Goal: Information Seeking & Learning: Check status

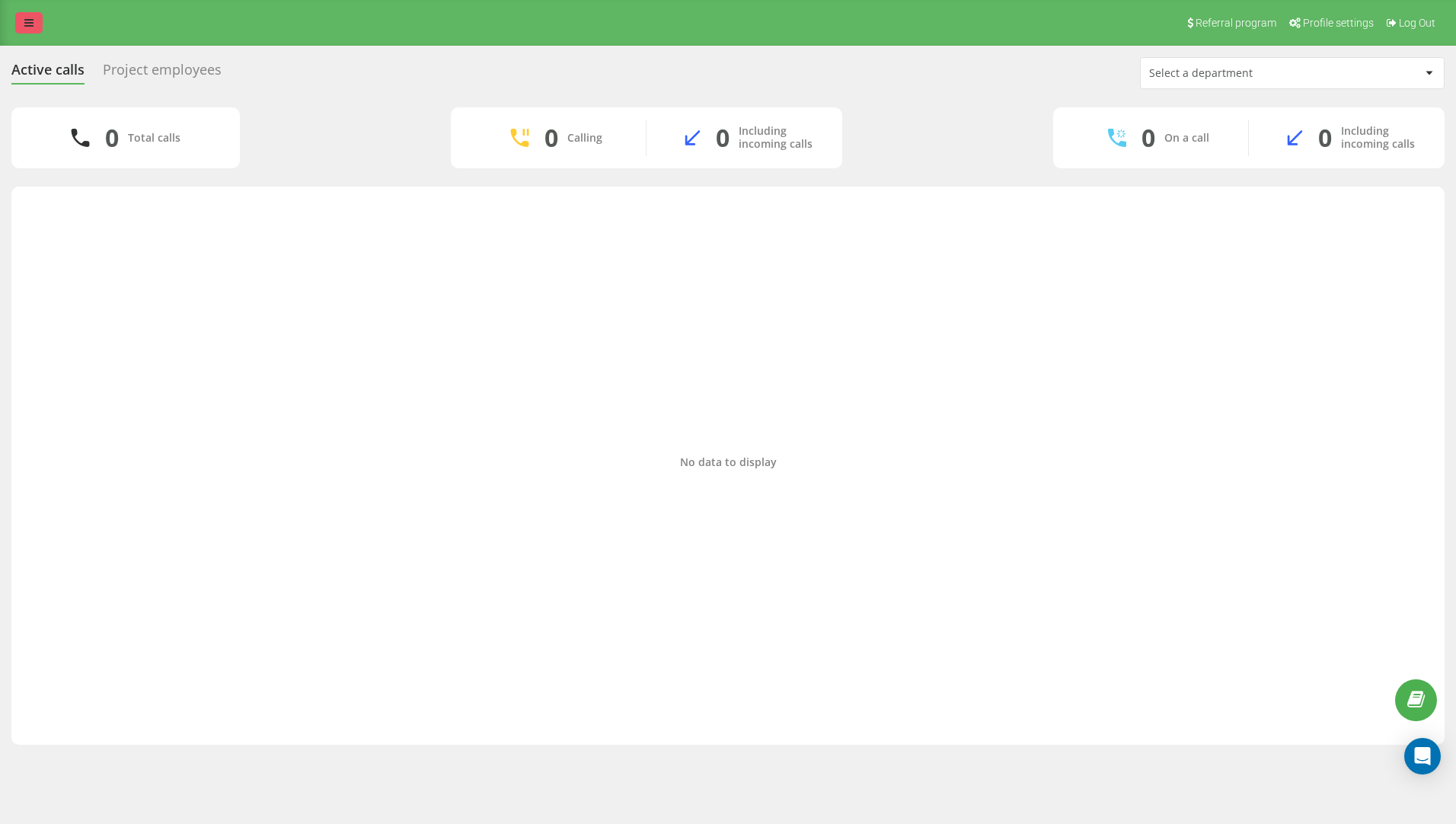
click at [40, 18] on link at bounding box center [29, 22] width 28 height 21
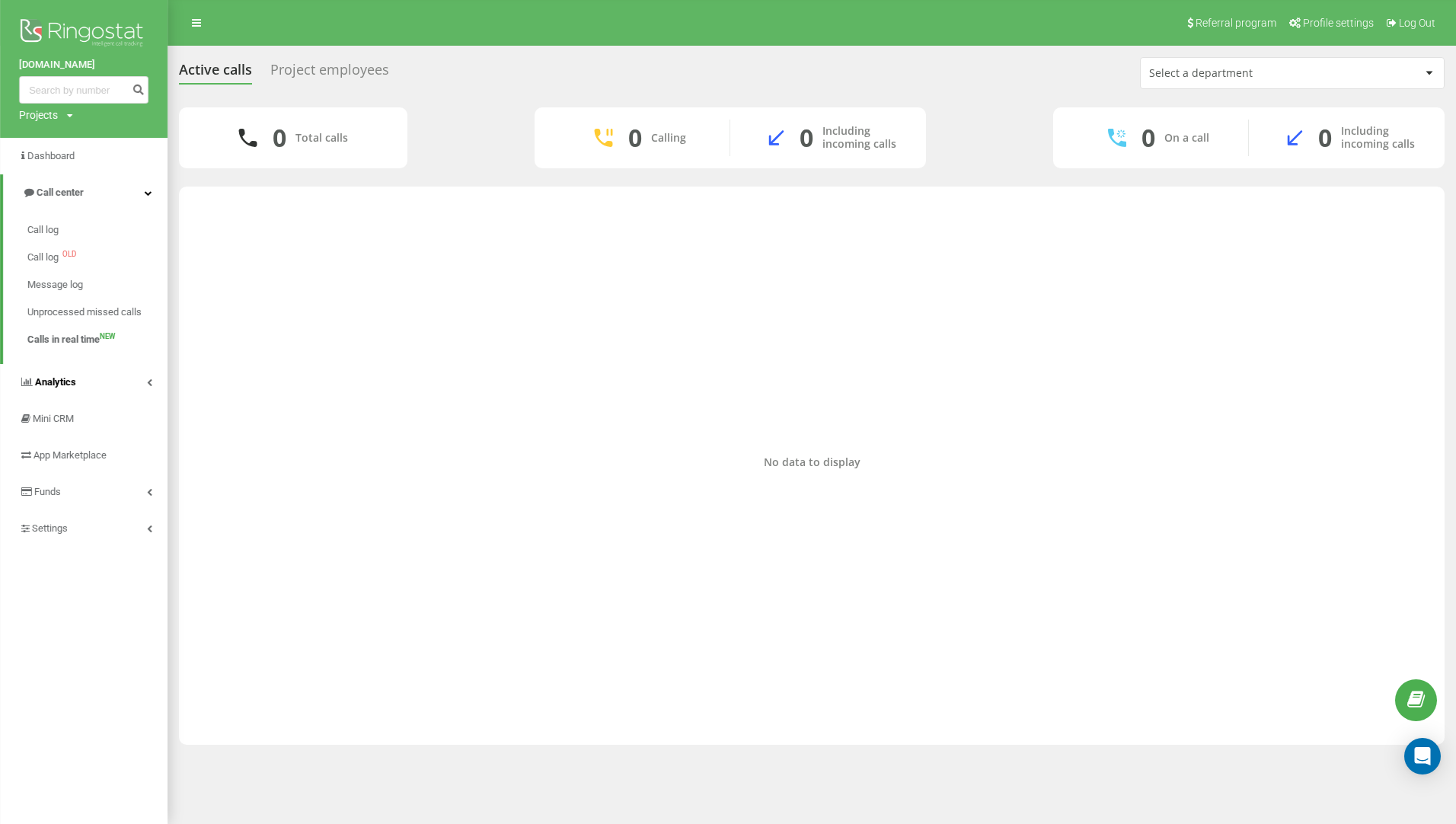
click at [56, 385] on span "Analytics" at bounding box center [56, 382] width 41 height 12
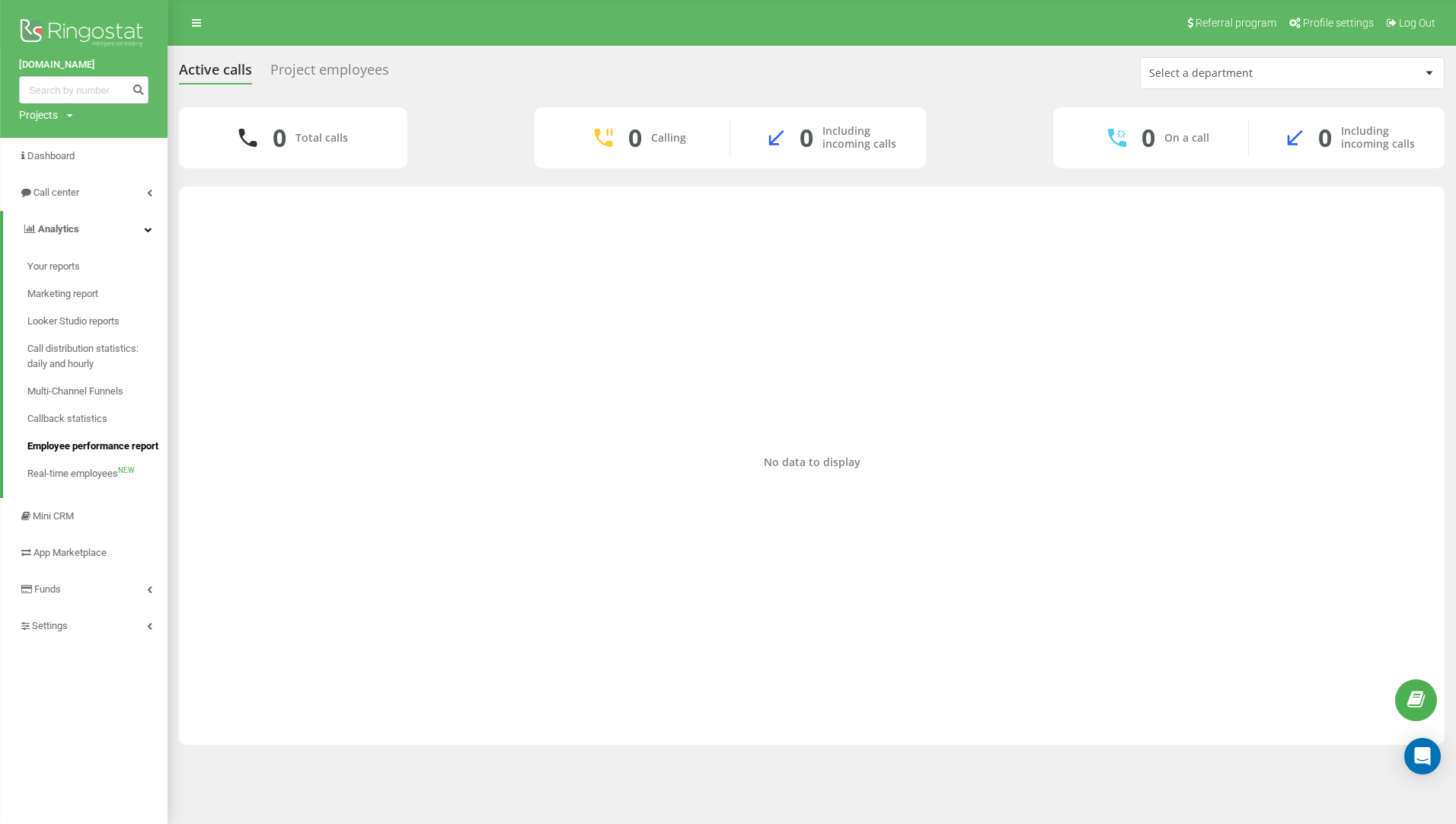
click at [109, 449] on span "Employee performance report" at bounding box center [93, 446] width 131 height 15
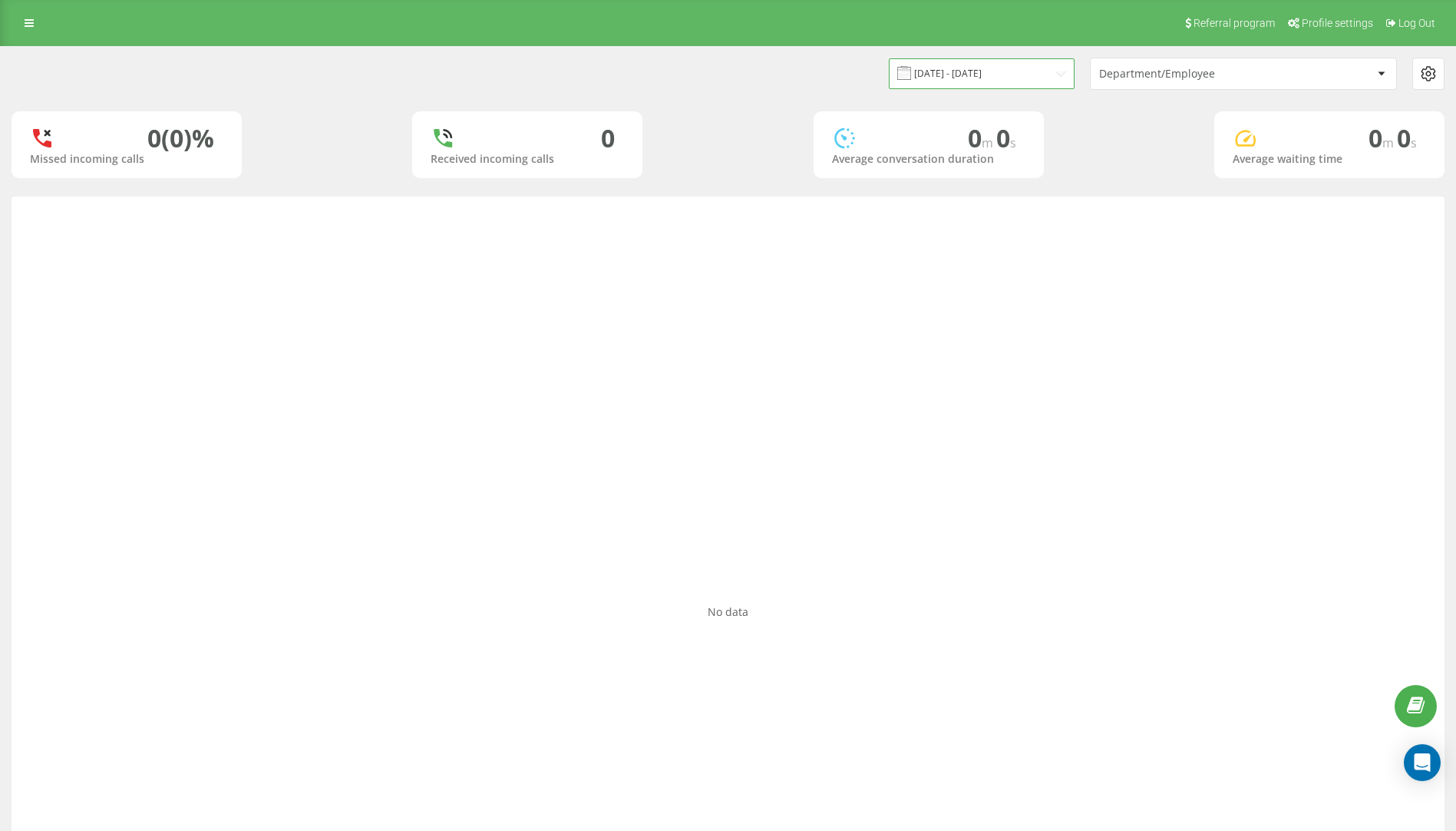
click at [964, 62] on input "19.07.2025 - 19.08.2025" at bounding box center [982, 73] width 186 height 30
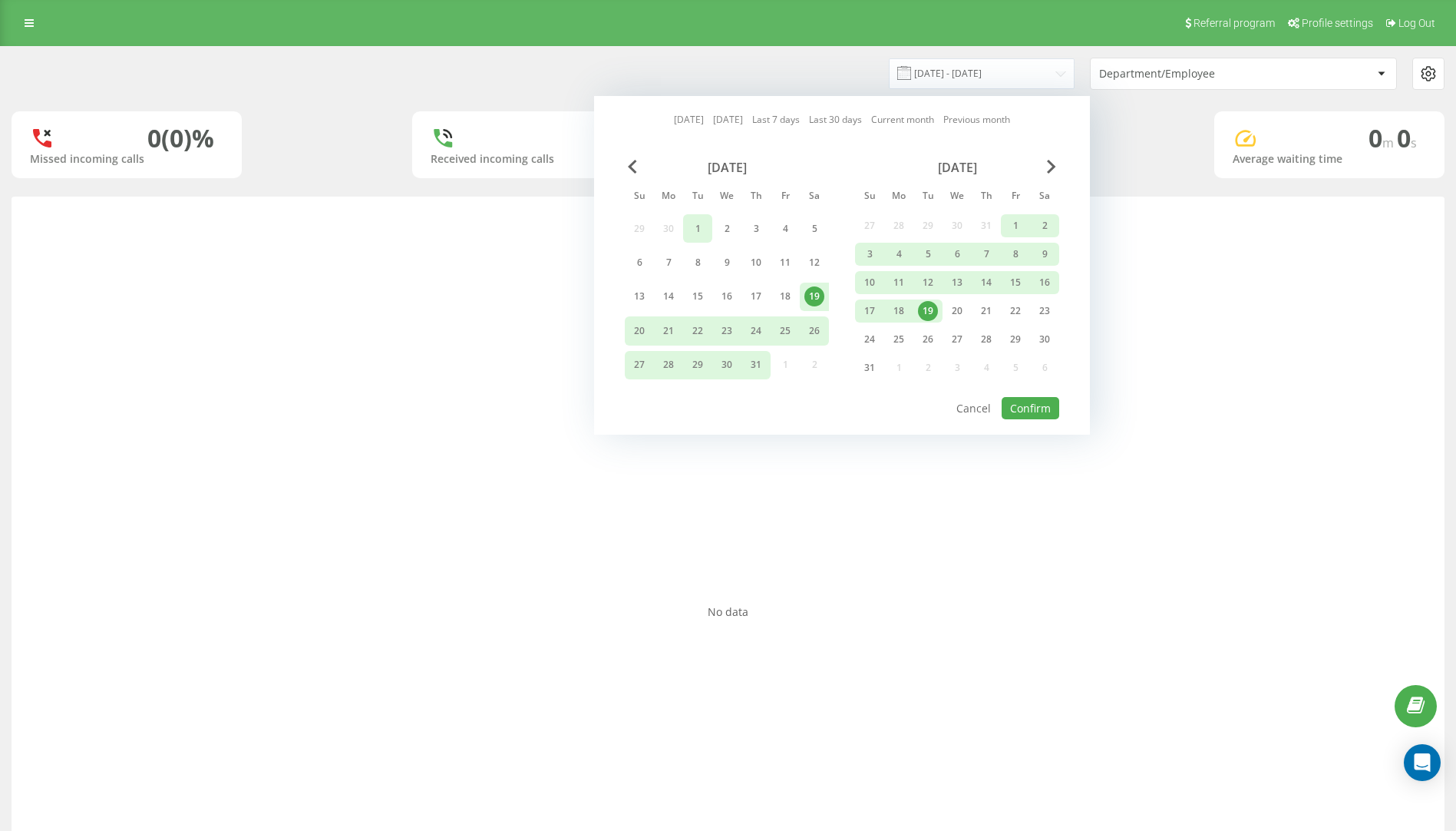
click at [703, 234] on div "1" at bounding box center [698, 229] width 20 height 20
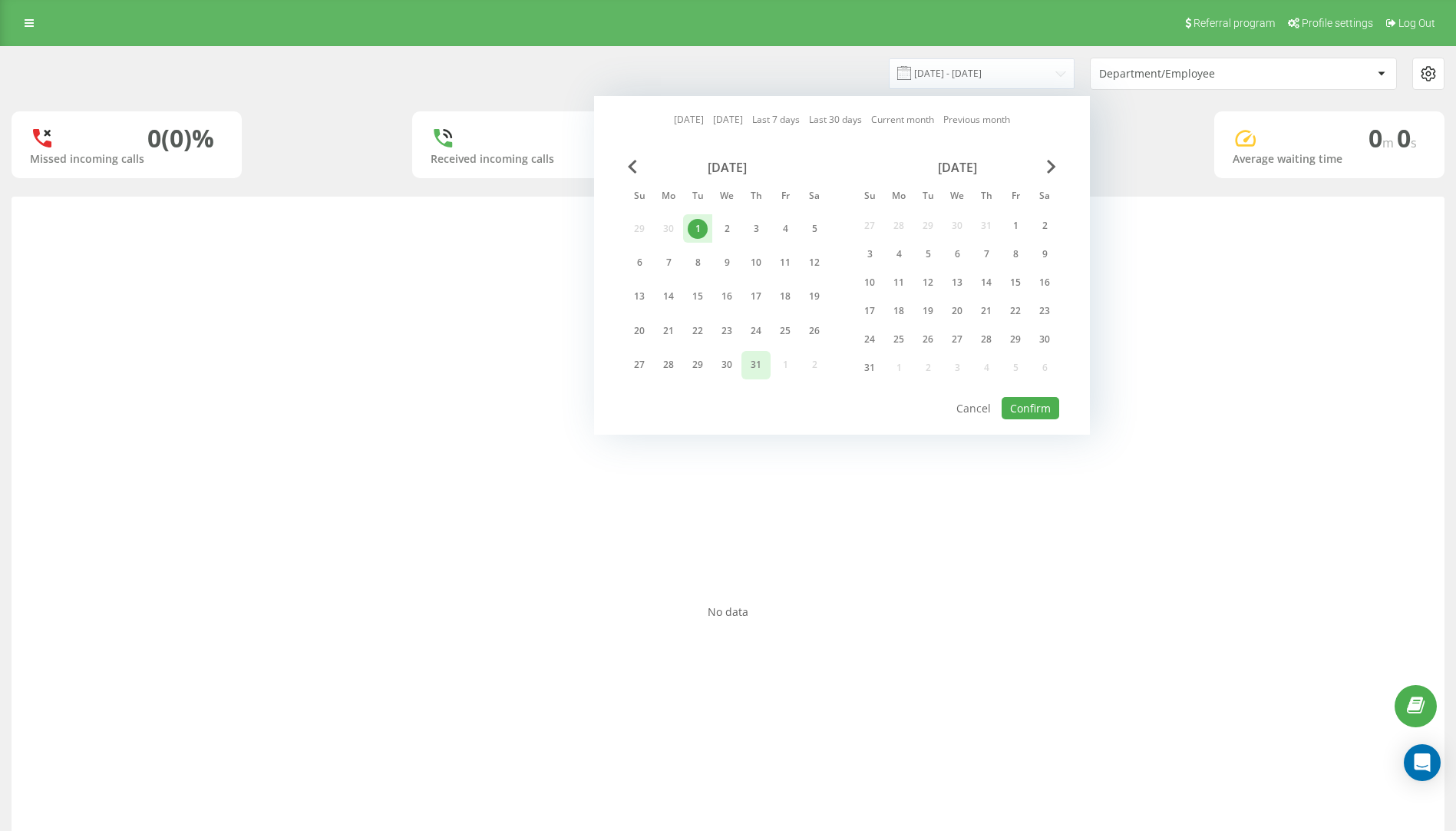
click at [765, 367] on div "31" at bounding box center [757, 365] width 20 height 20
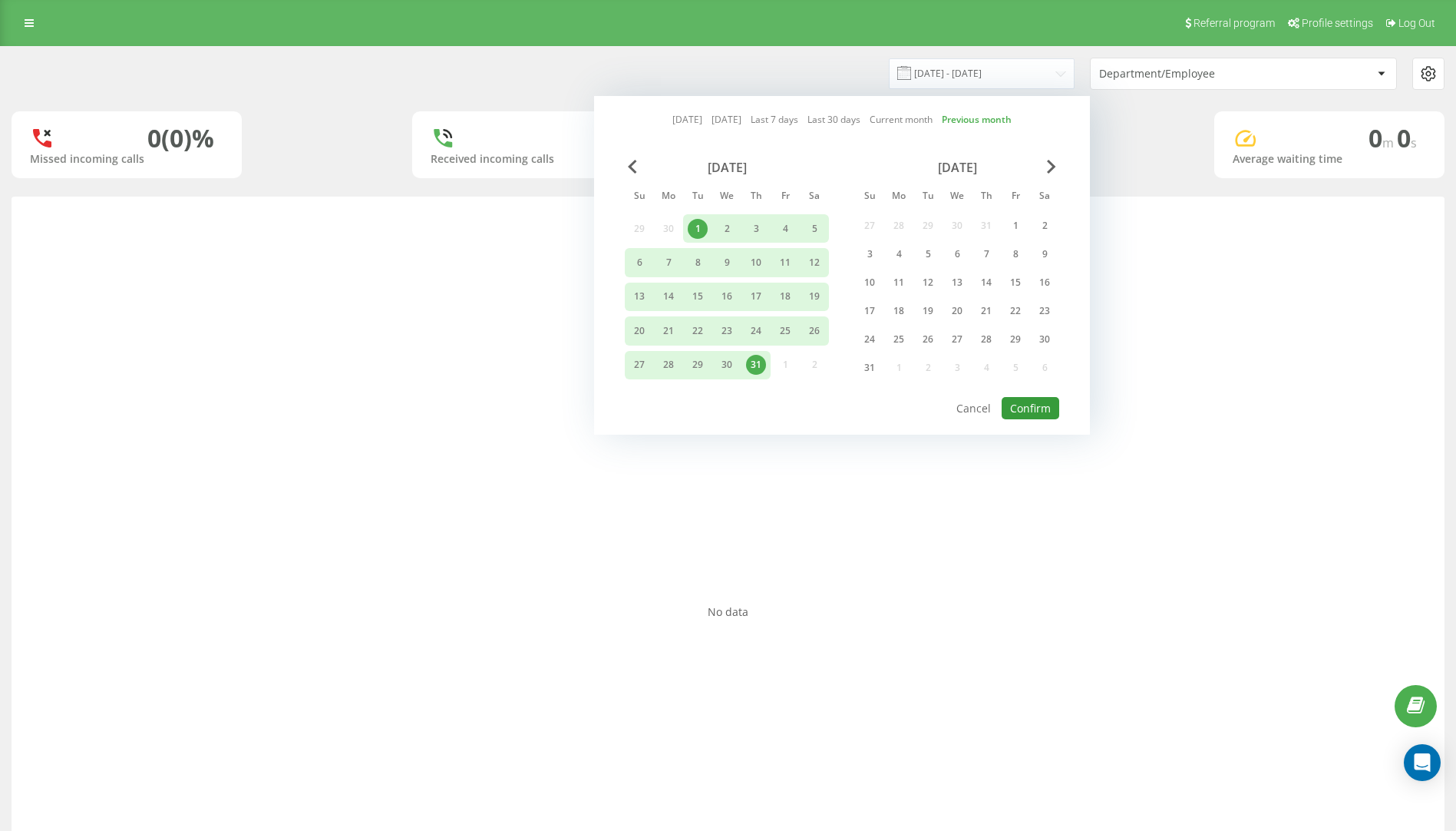
click at [1030, 406] on button "Confirm" at bounding box center [1031, 408] width 58 height 22
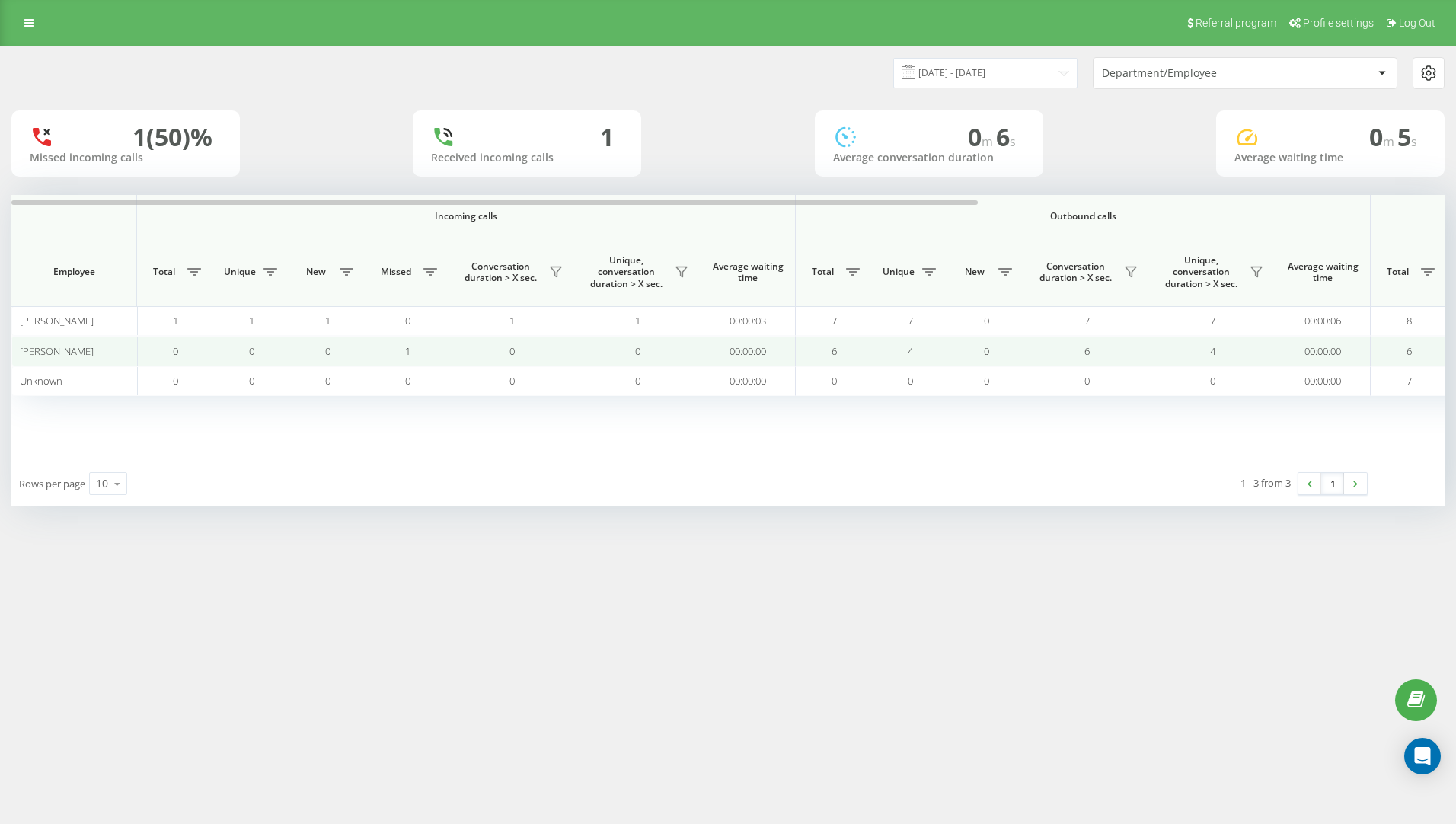
click at [775, 348] on td "00:00:00" at bounding box center [747, 350] width 95 height 29
click at [749, 354] on td "00:00:00" at bounding box center [747, 350] width 95 height 29
click at [40, 353] on span "Pouska Daniel" at bounding box center [57, 351] width 74 height 13
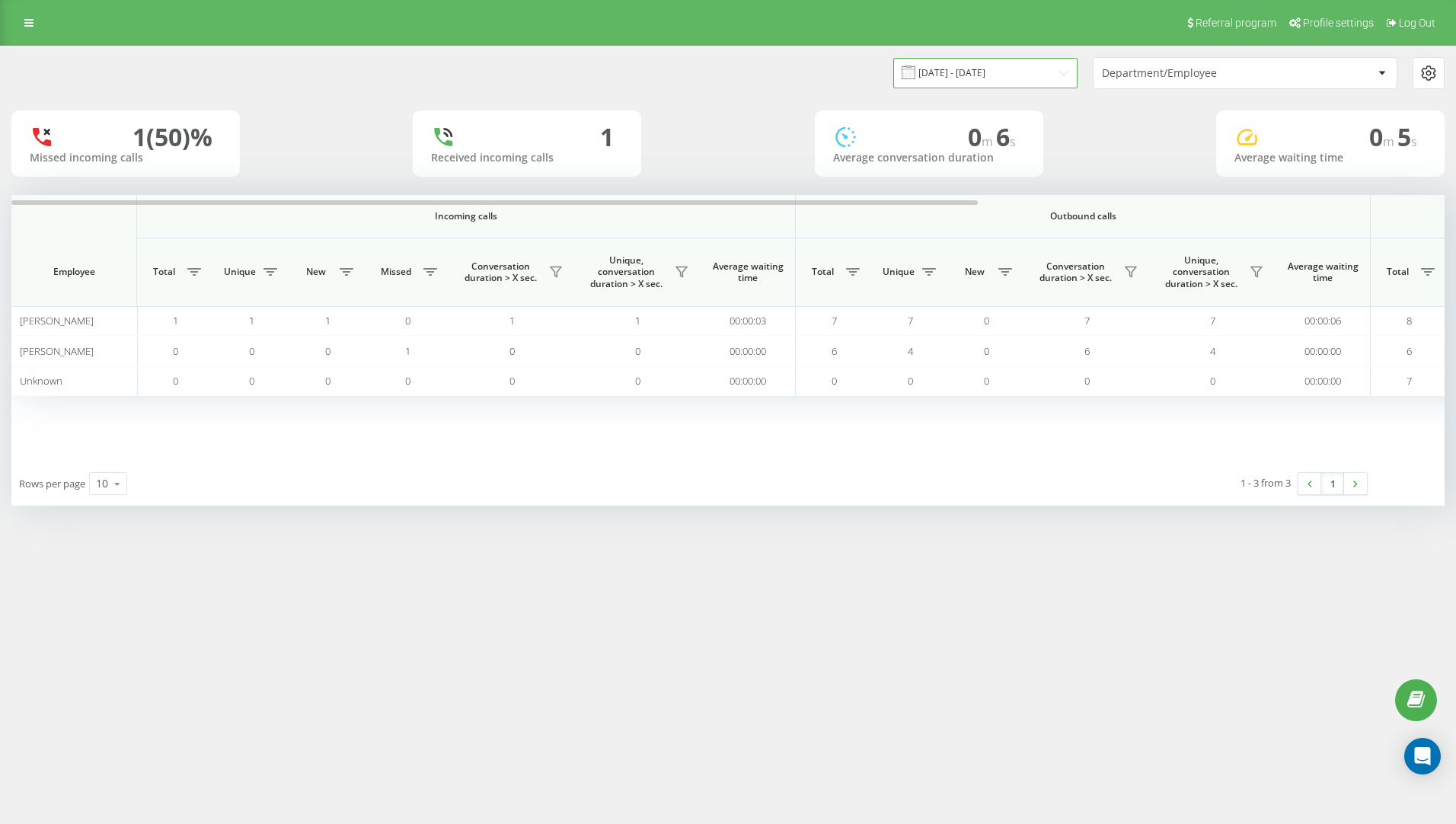
click at [1023, 72] on input "01.07.2025 - 31.07.2025" at bounding box center [985, 72] width 184 height 29
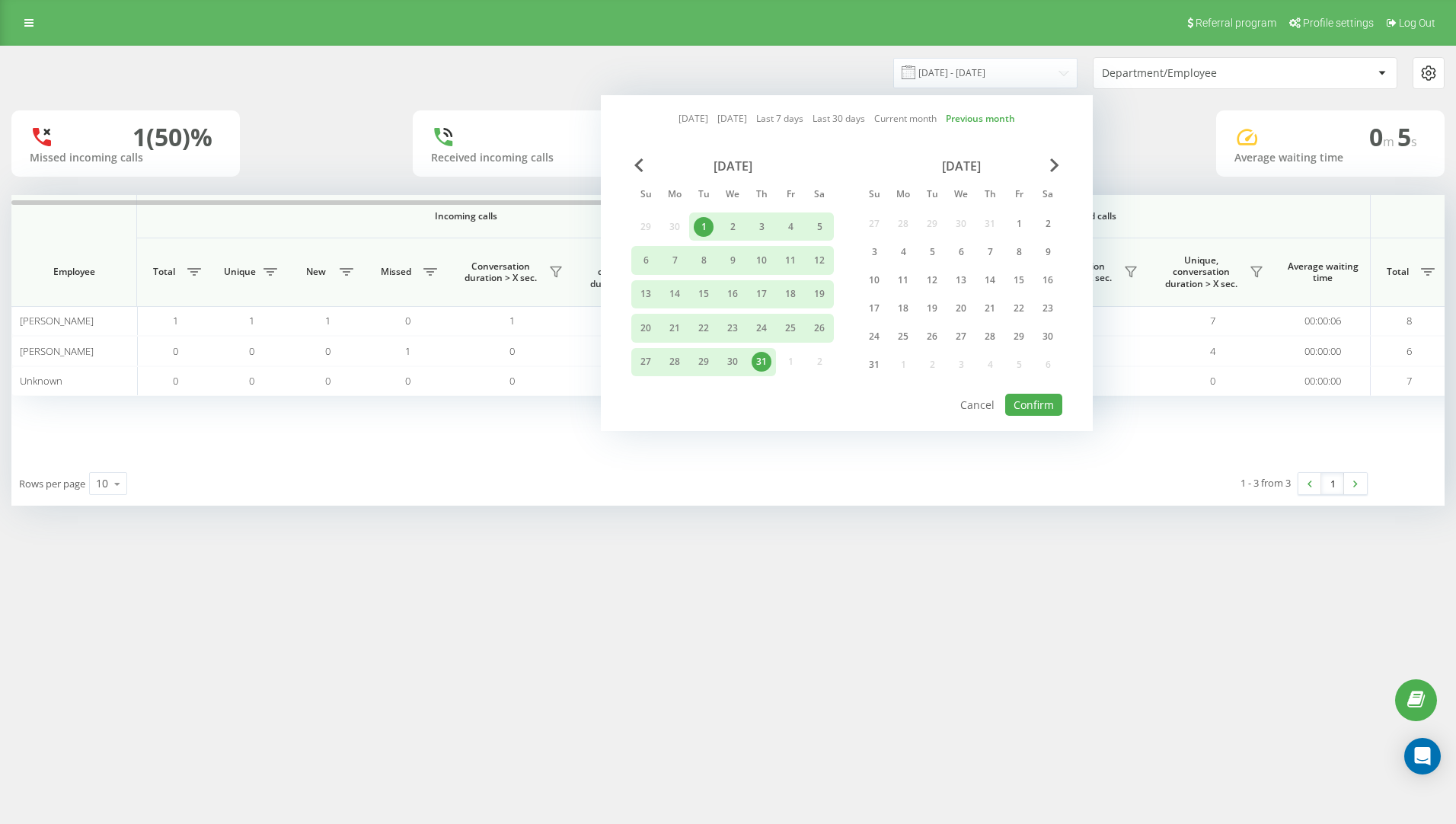
click at [699, 226] on div "1" at bounding box center [704, 227] width 20 height 20
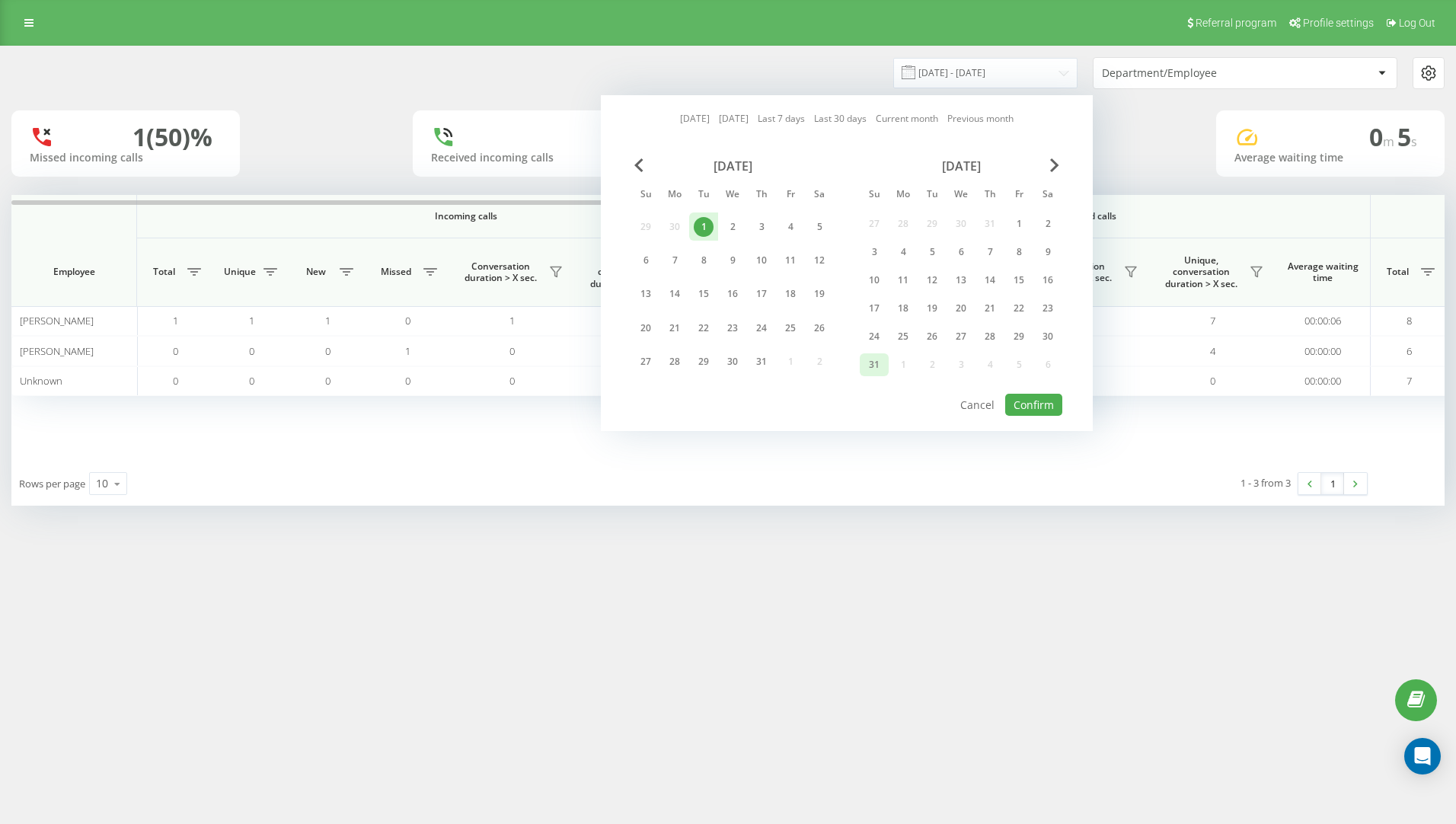
click at [869, 362] on div "31" at bounding box center [874, 365] width 20 height 20
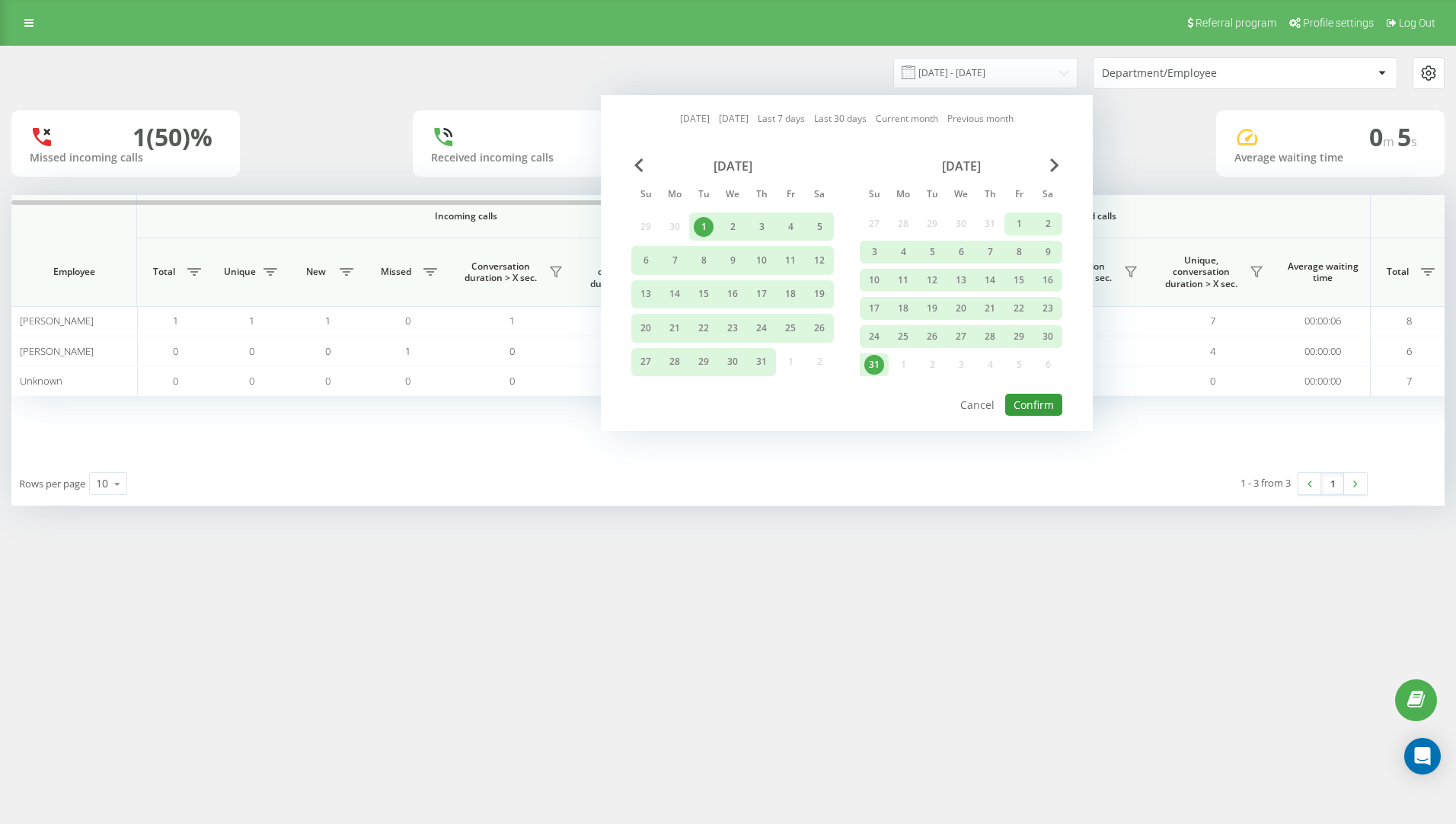
click at [1029, 410] on button "Confirm" at bounding box center [1034, 405] width 57 height 22
type input "01.07.2025 - 31.08.2025"
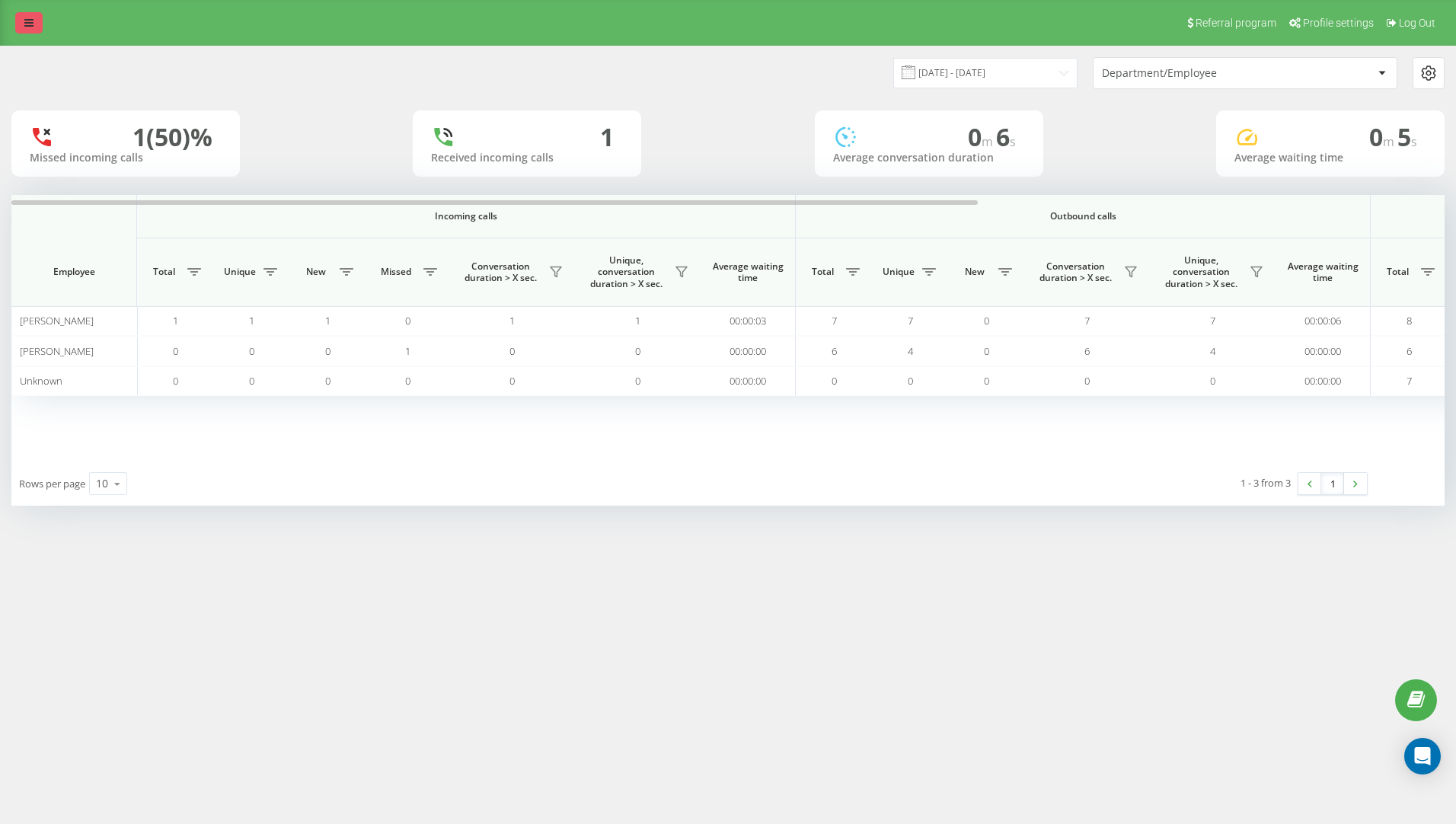
click at [27, 13] on link at bounding box center [29, 22] width 28 height 21
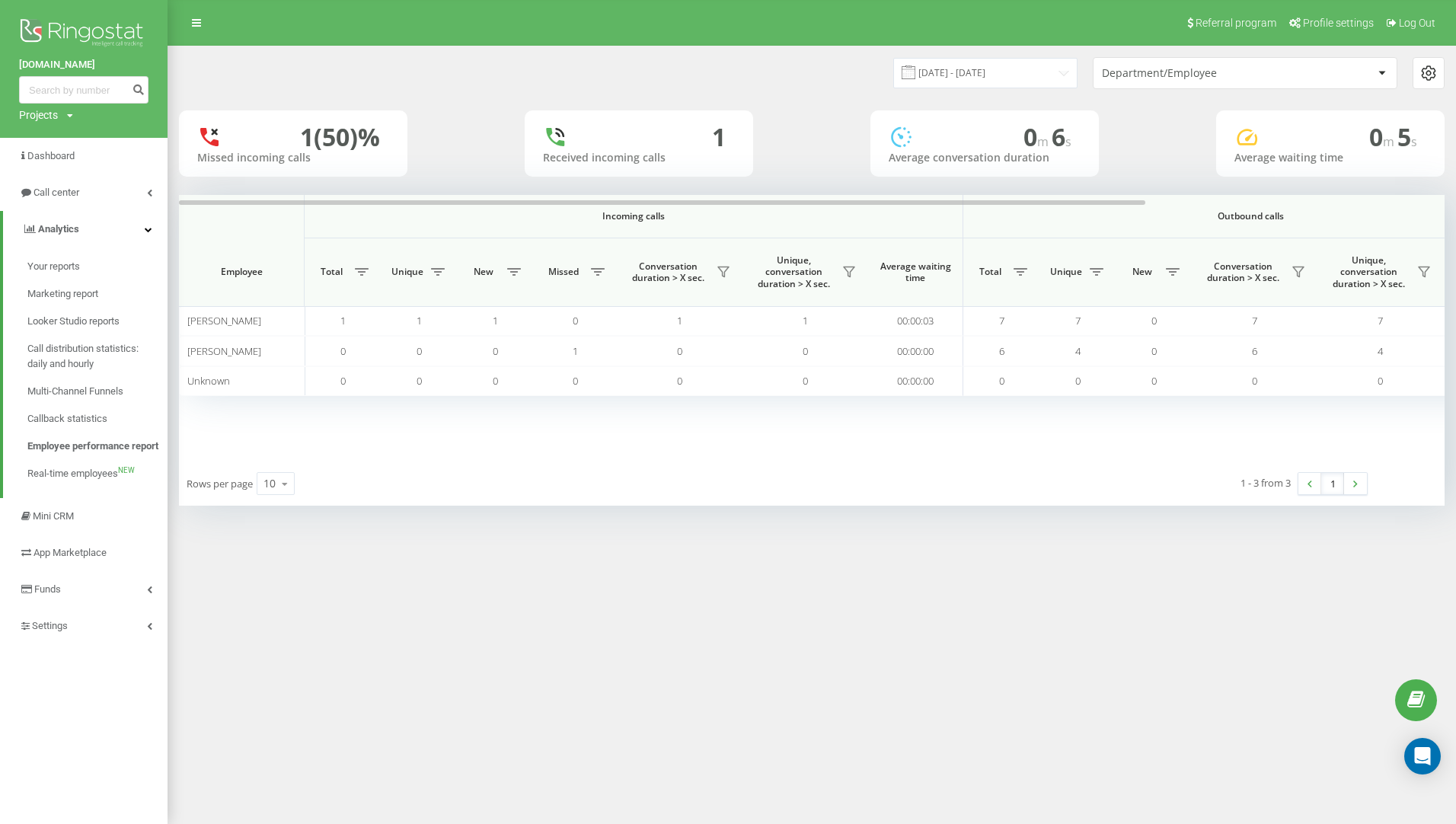
click at [63, 631] on span "Settings" at bounding box center [50, 626] width 36 height 12
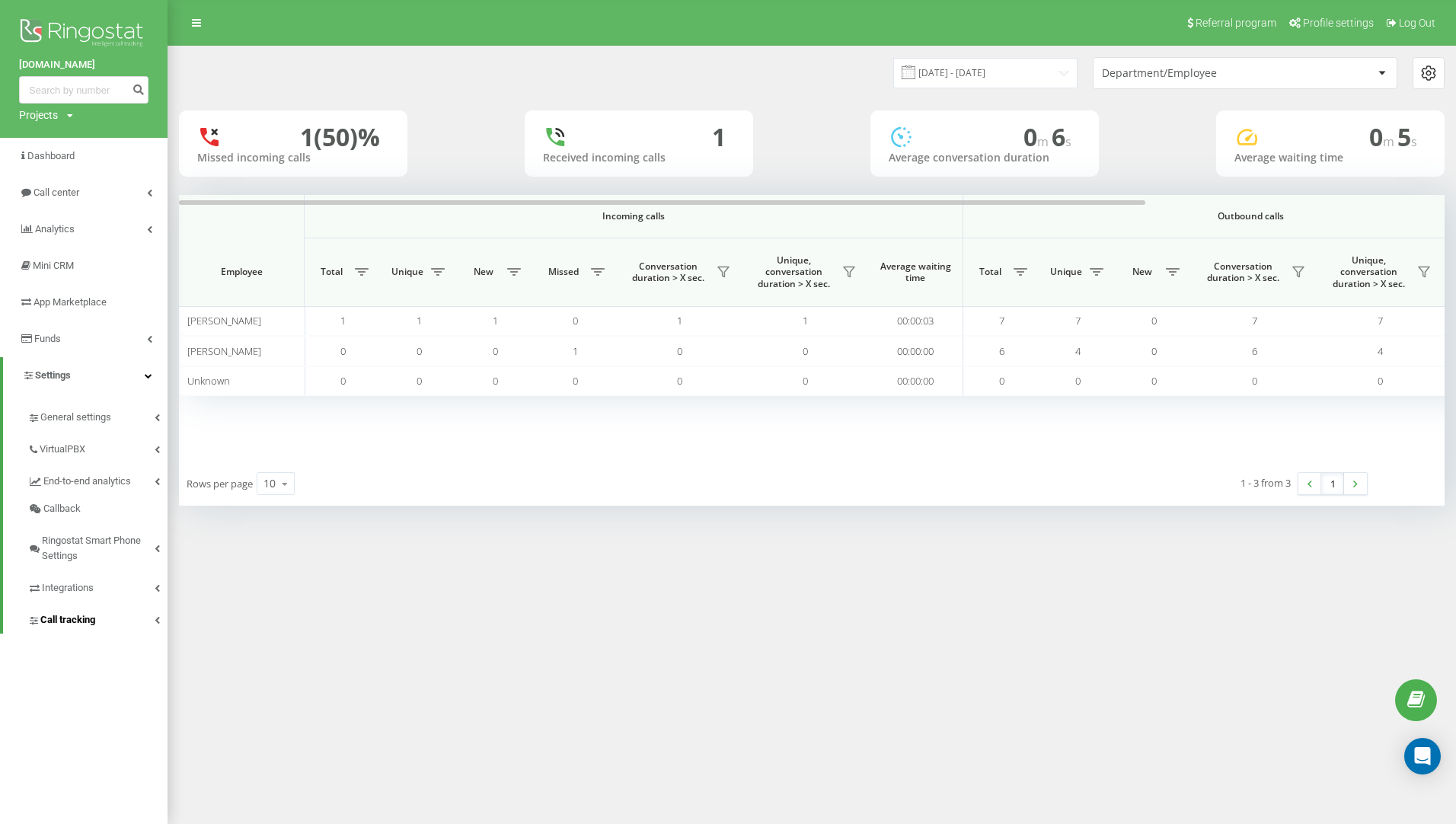
click at [58, 621] on span "Call tracking" at bounding box center [67, 619] width 55 height 15
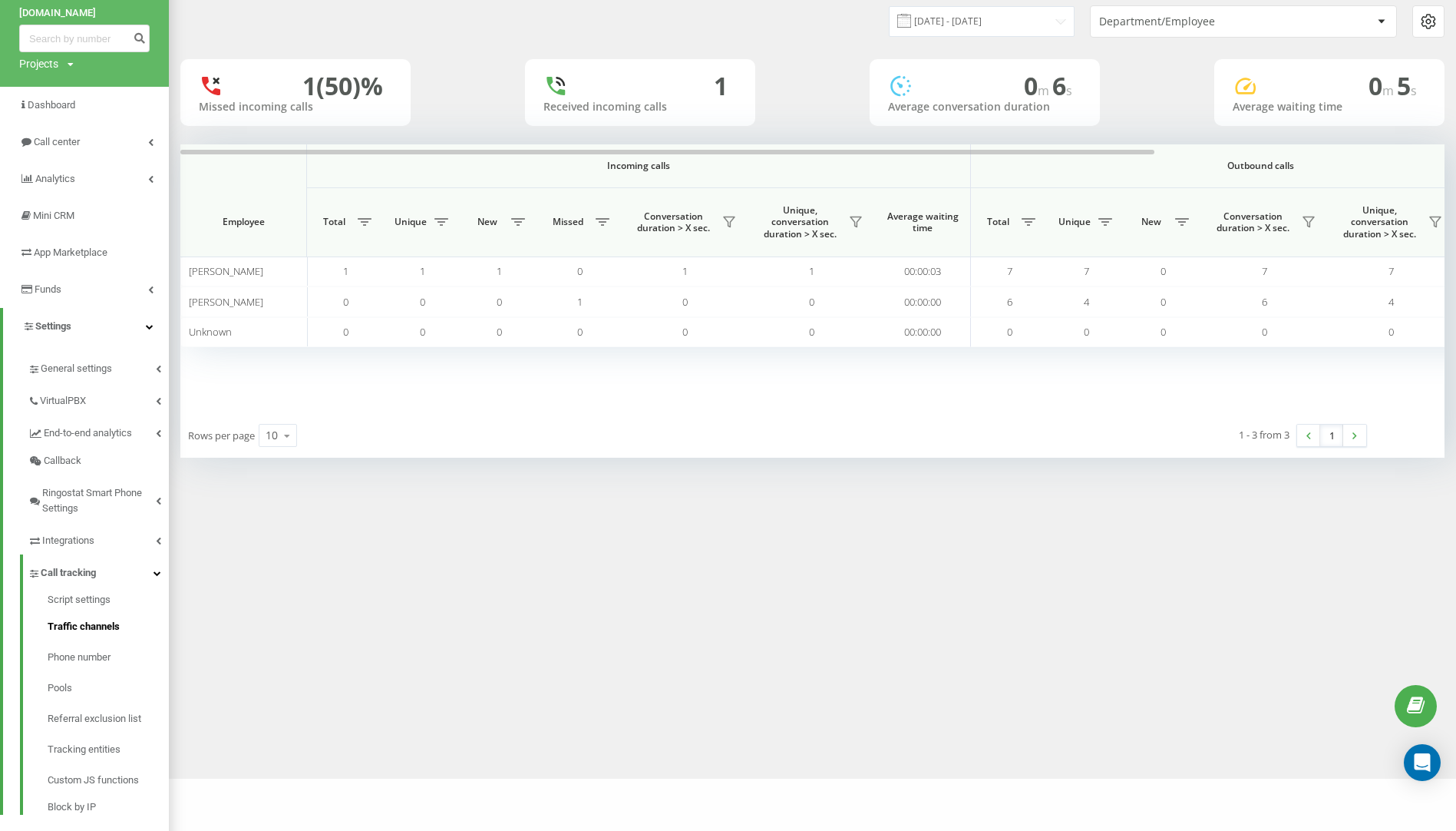
scroll to position [76, 0]
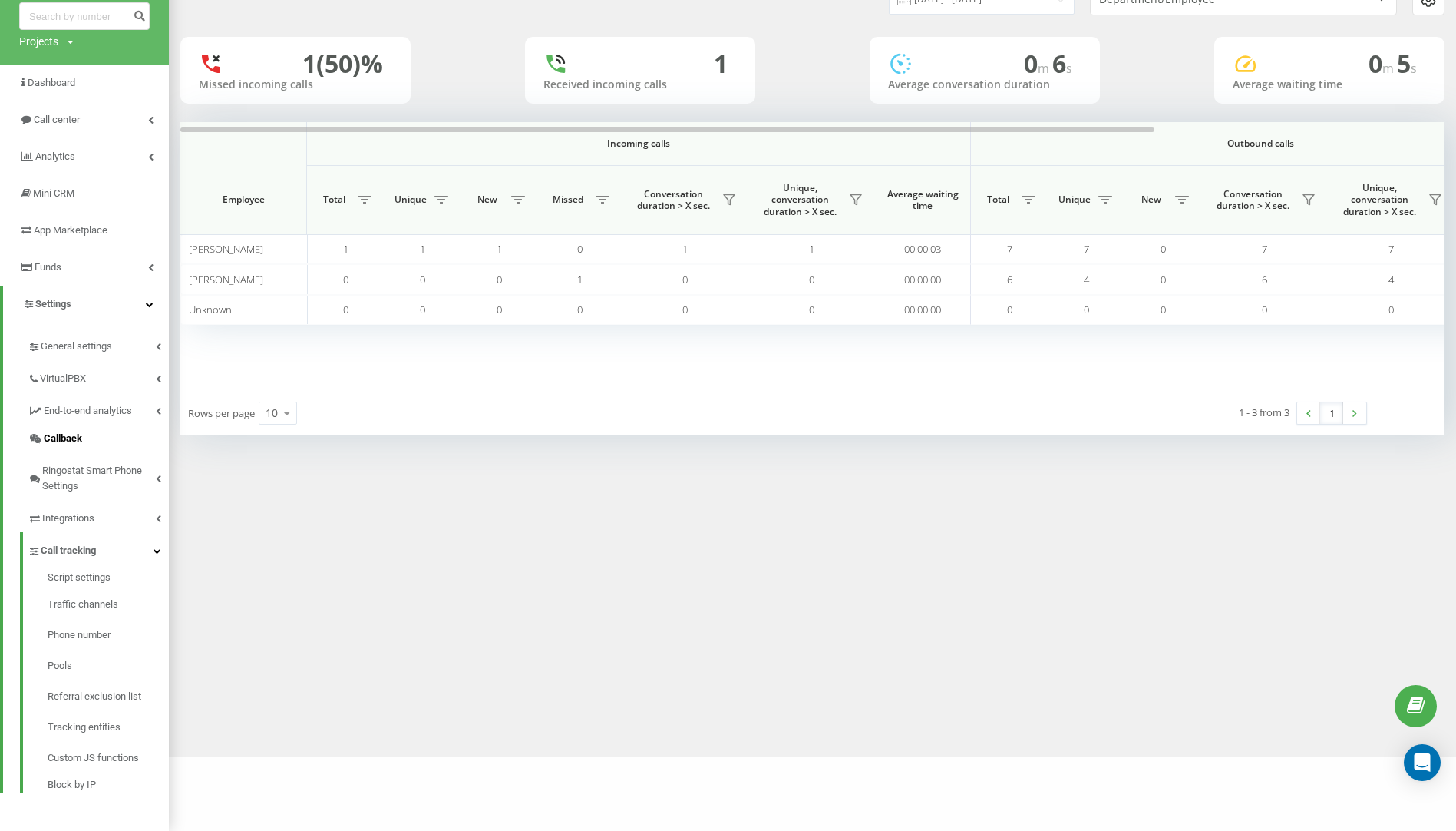
click at [81, 519] on span "Integrations" at bounding box center [69, 519] width 53 height 15
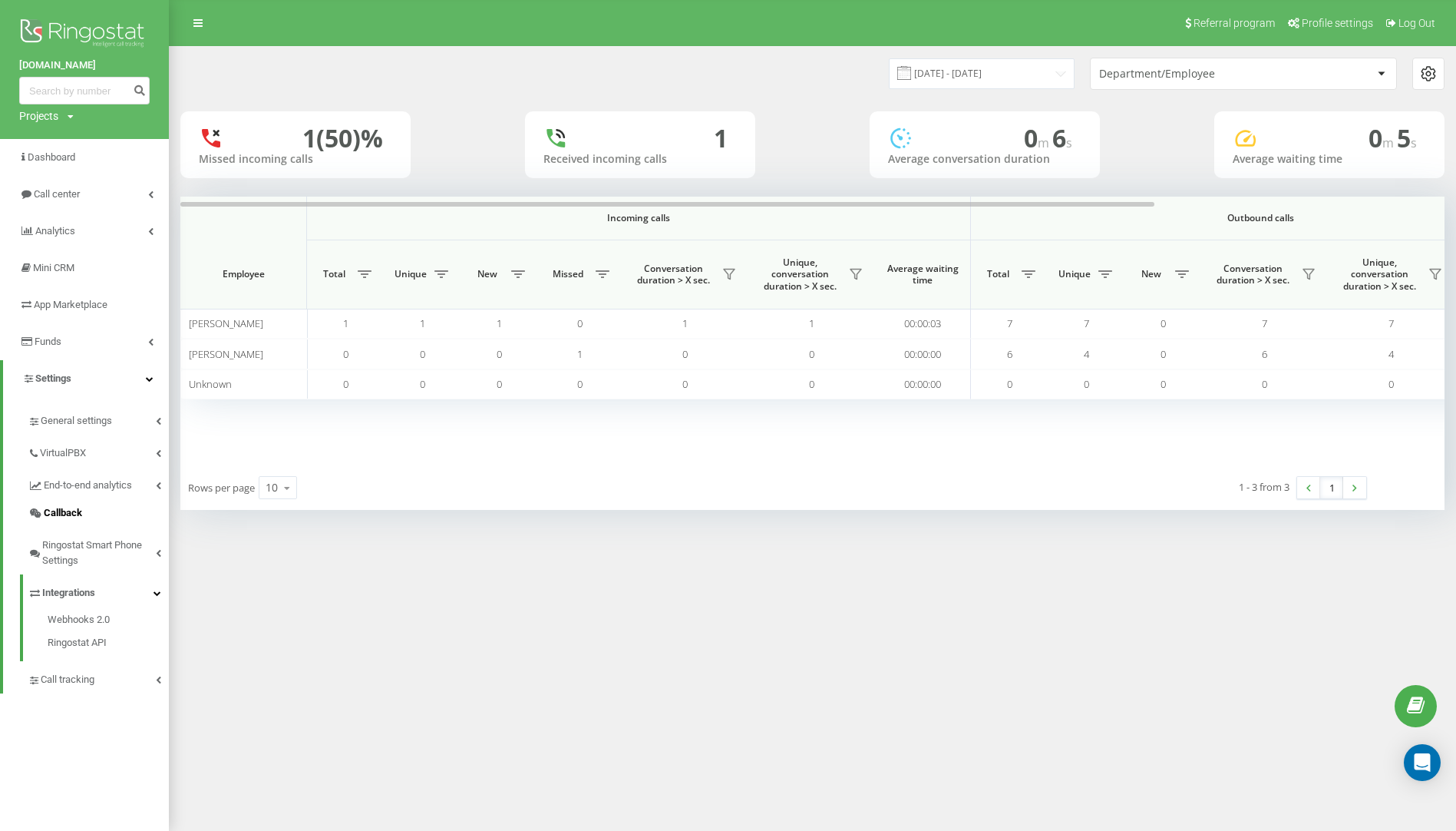
scroll to position [0, 0]
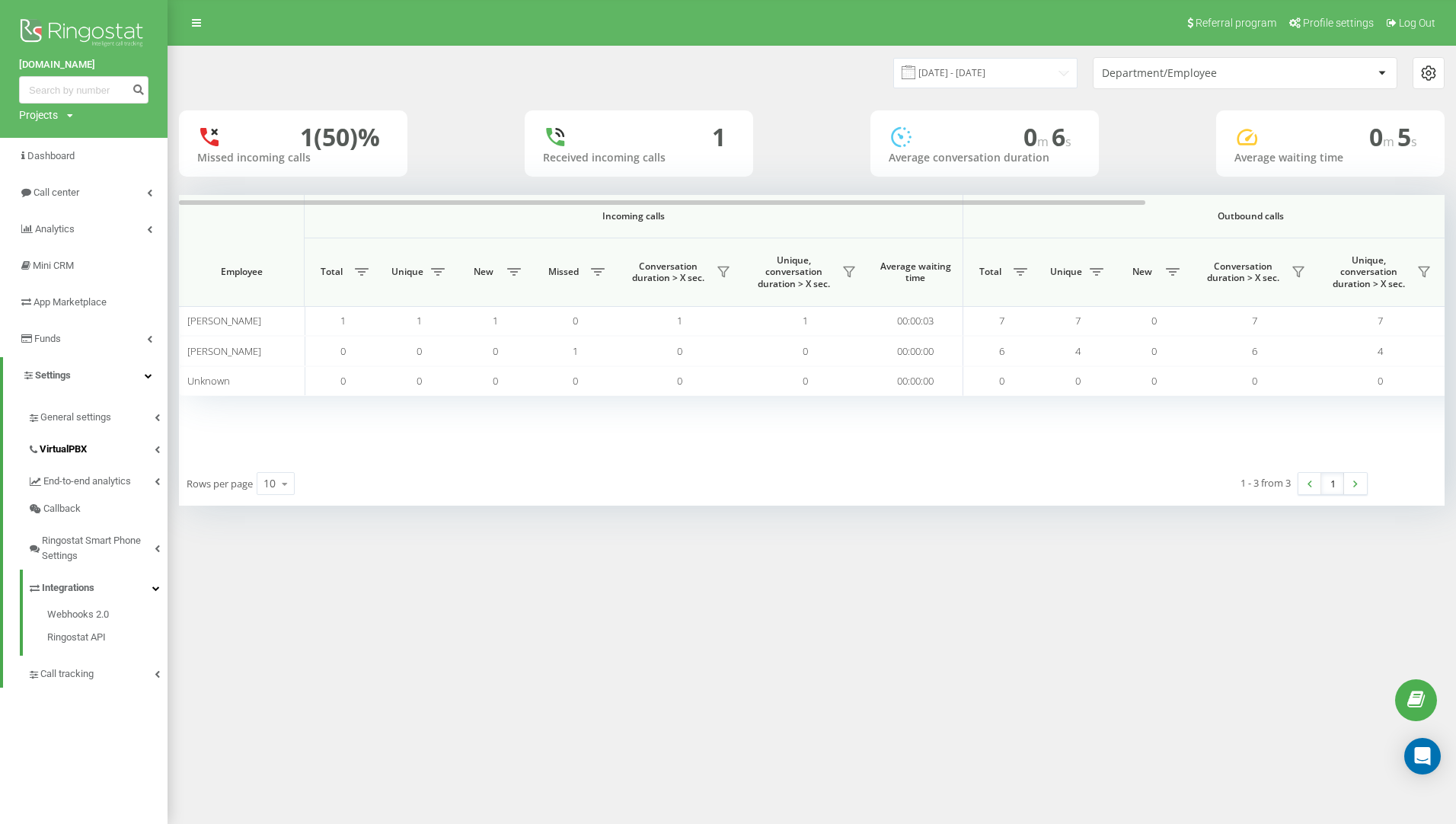
click at [79, 451] on span "VirtualPBX" at bounding box center [63, 449] width 47 height 15
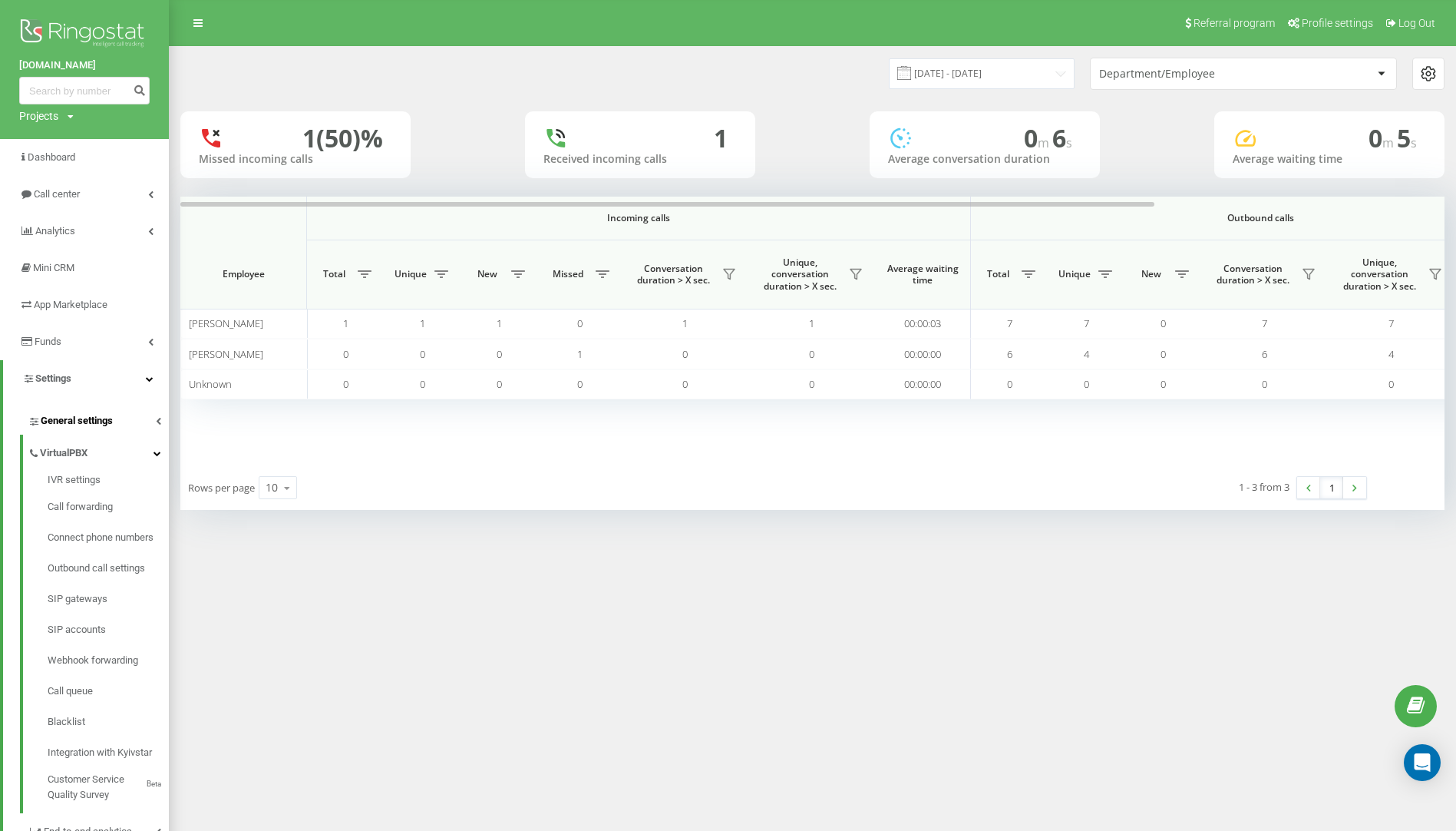
click at [88, 425] on span "General settings" at bounding box center [76, 421] width 72 height 15
click at [45, 337] on span "Funds" at bounding box center [48, 341] width 27 height 12
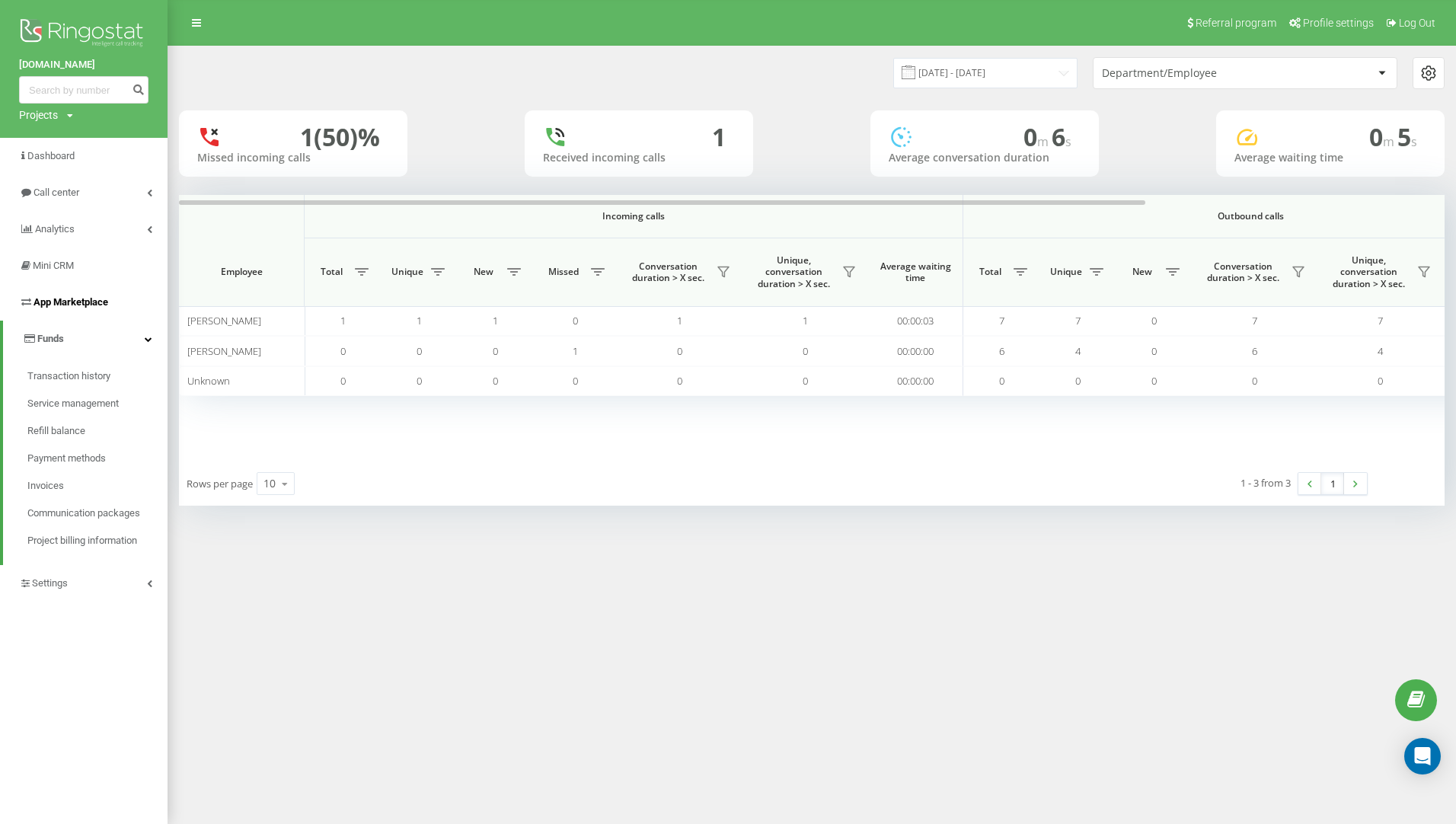
click at [74, 300] on span "App Marketplace" at bounding box center [71, 302] width 75 height 12
click at [56, 268] on span "Mini CRM" at bounding box center [54, 266] width 42 height 12
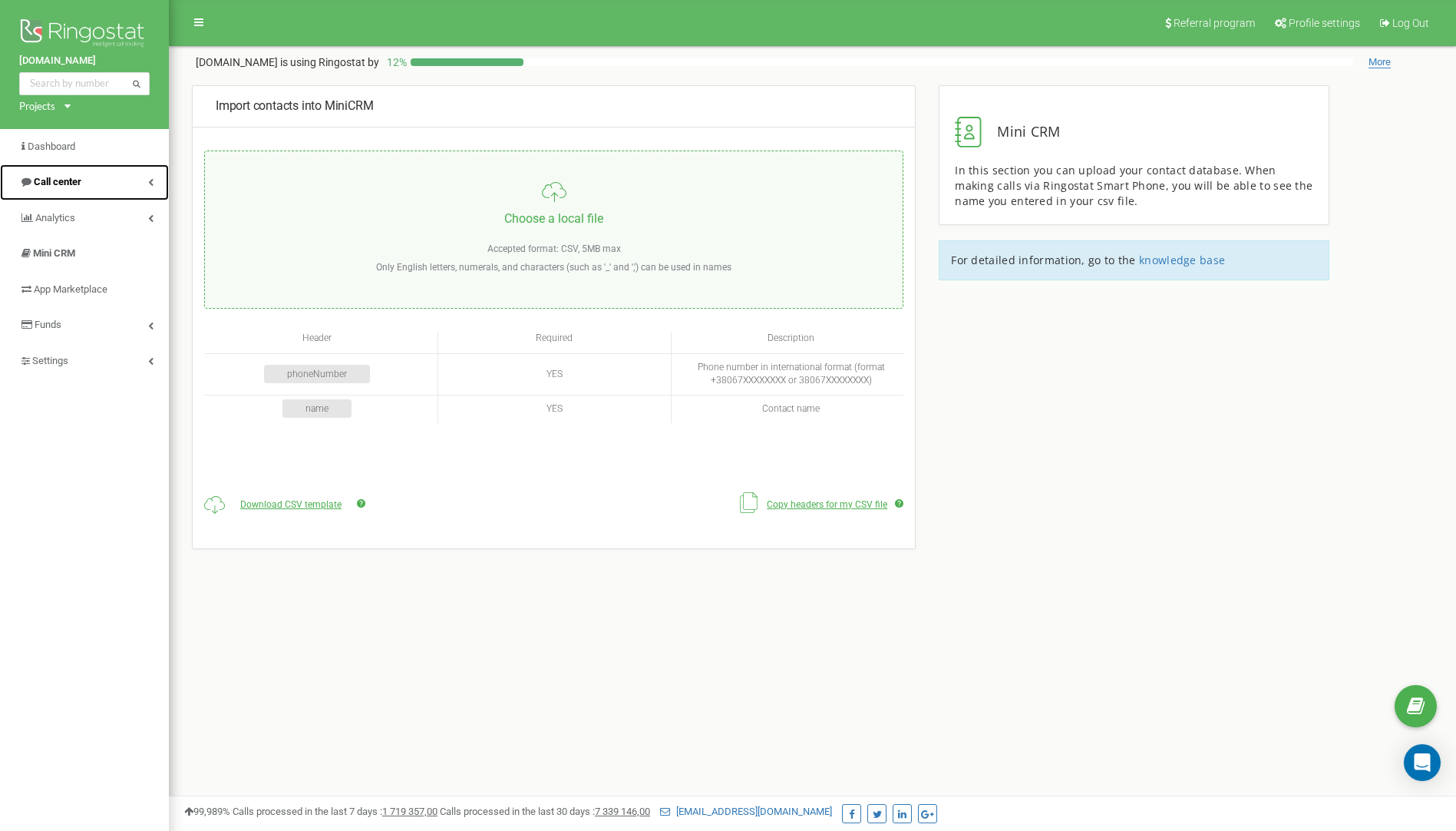
click at [89, 179] on link "Call center" at bounding box center [84, 182] width 169 height 36
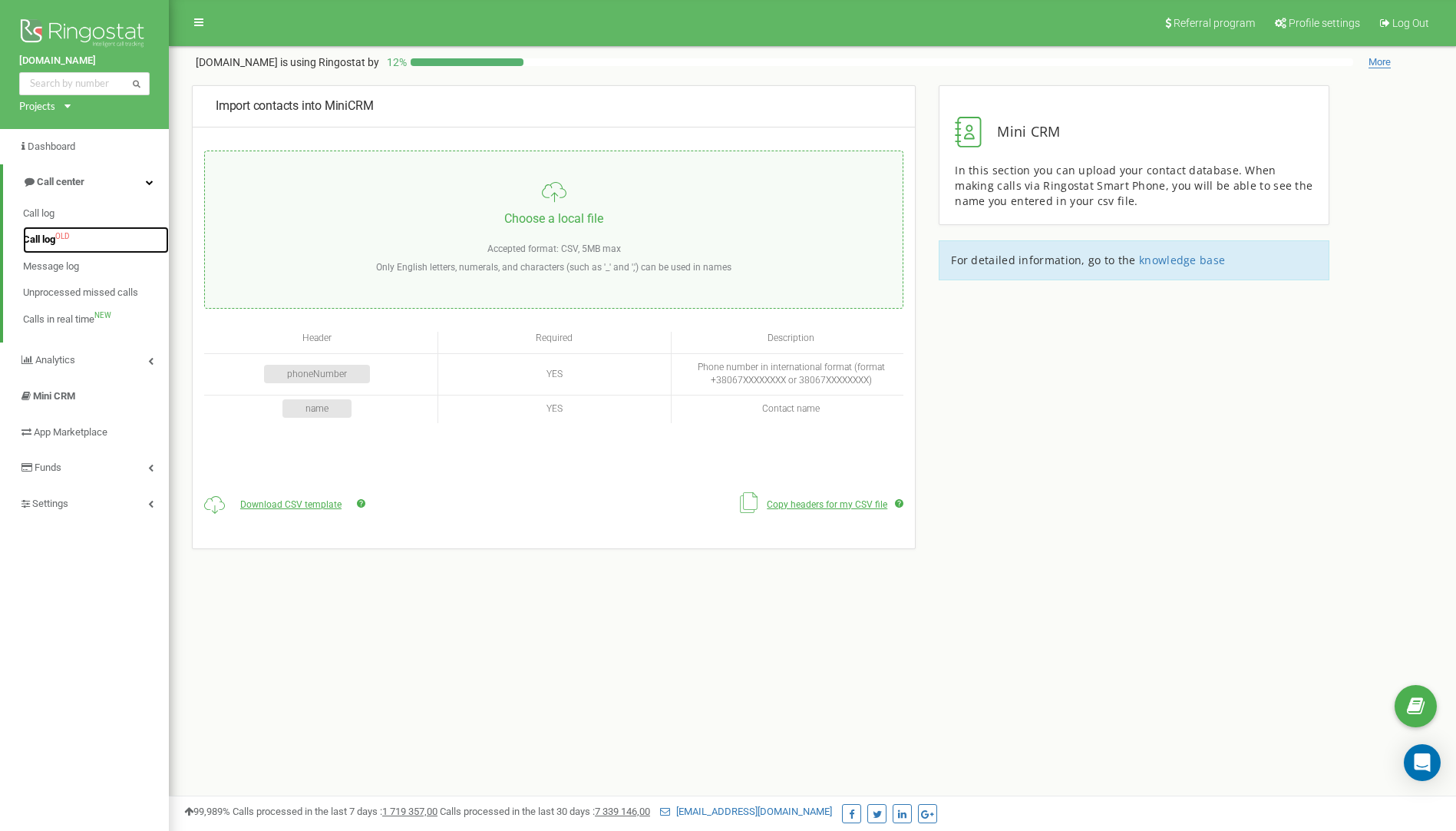
click at [35, 236] on span "Call log" at bounding box center [39, 239] width 32 height 14
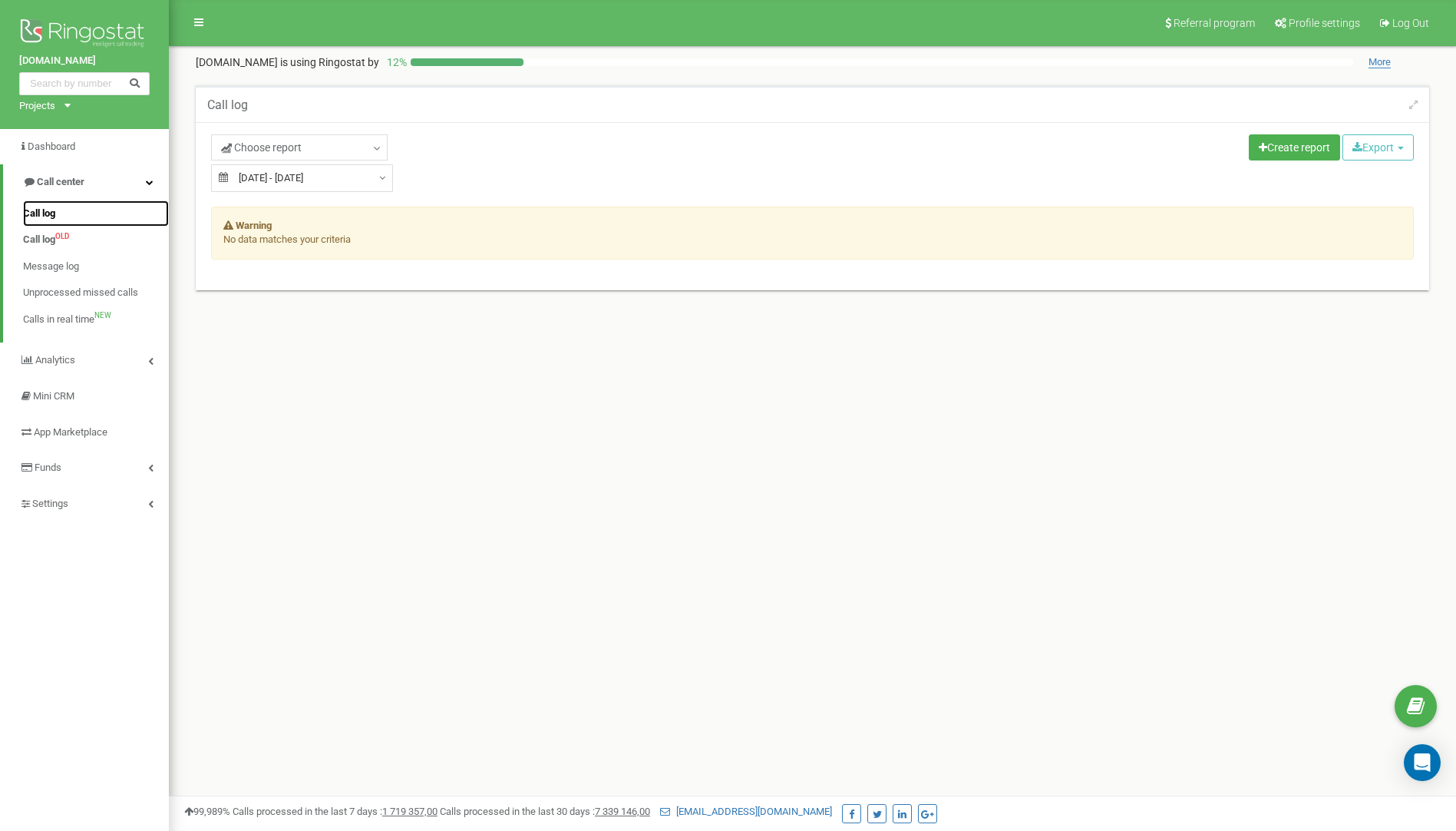
click at [41, 211] on span "Call log" at bounding box center [39, 213] width 32 height 14
click at [32, 214] on span "Call log" at bounding box center [39, 213] width 32 height 14
